Goal: Task Accomplishment & Management: Manage account settings

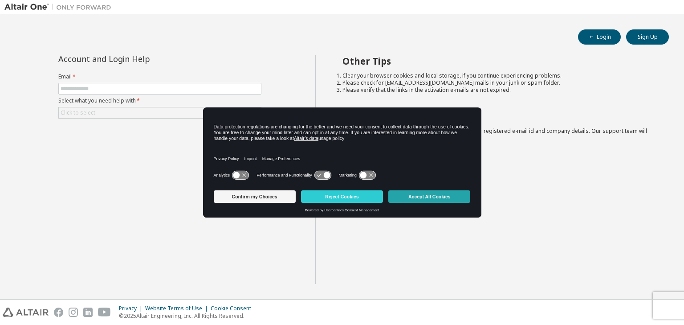
click at [425, 195] on button "Accept All Cookies" at bounding box center [429, 196] width 82 height 12
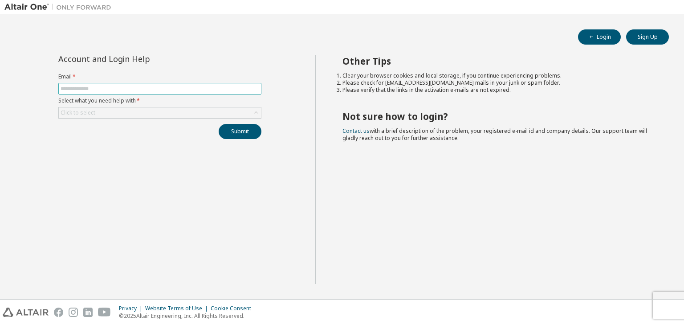
click at [168, 93] on span at bounding box center [159, 89] width 203 height 12
click at [171, 89] on input "text" at bounding box center [160, 88] width 199 height 7
click at [83, 114] on div "Click to select" at bounding box center [78, 112] width 35 height 7
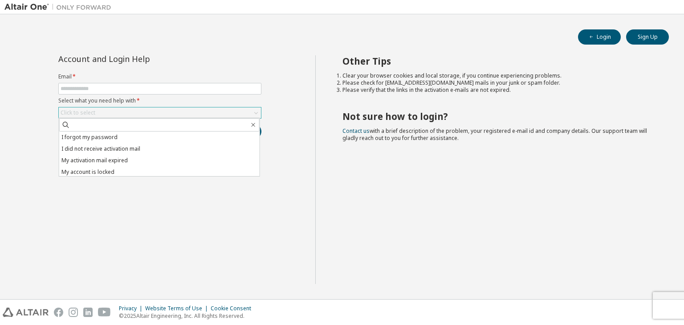
click at [109, 110] on div "Click to select" at bounding box center [160, 112] width 202 height 11
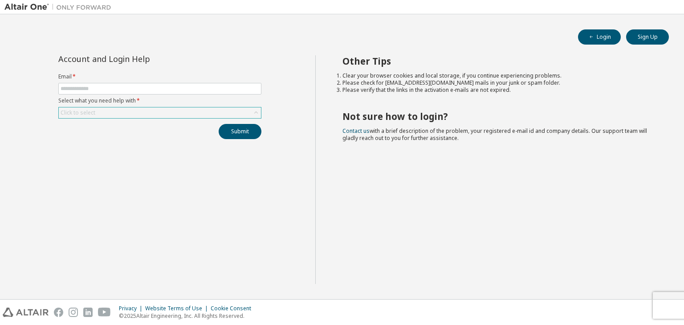
click at [109, 110] on div "Click to select" at bounding box center [160, 112] width 202 height 11
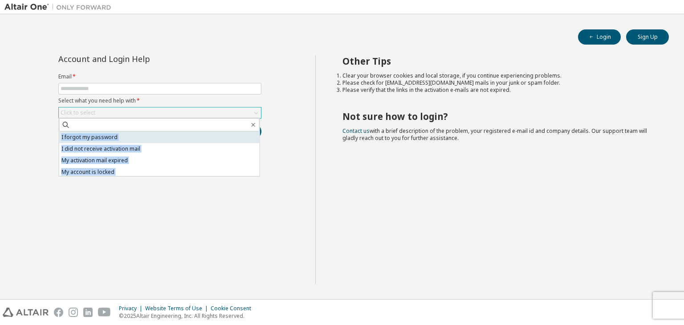
click at [106, 133] on li "I forgot my password" at bounding box center [159, 137] width 200 height 12
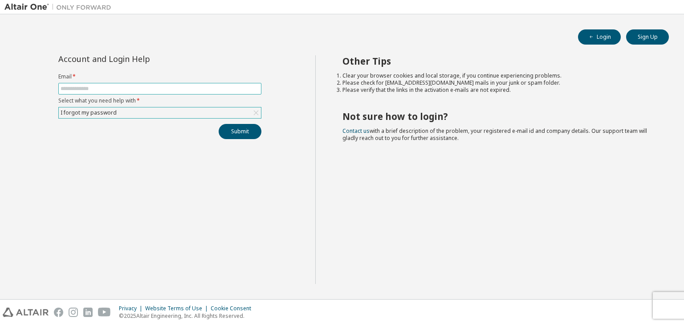
click at [108, 90] on input "text" at bounding box center [160, 88] width 199 height 7
type input "**********"
click at [237, 128] on button "Submit" at bounding box center [240, 131] width 43 height 15
